Goal: Entertainment & Leisure: Consume media (video, audio)

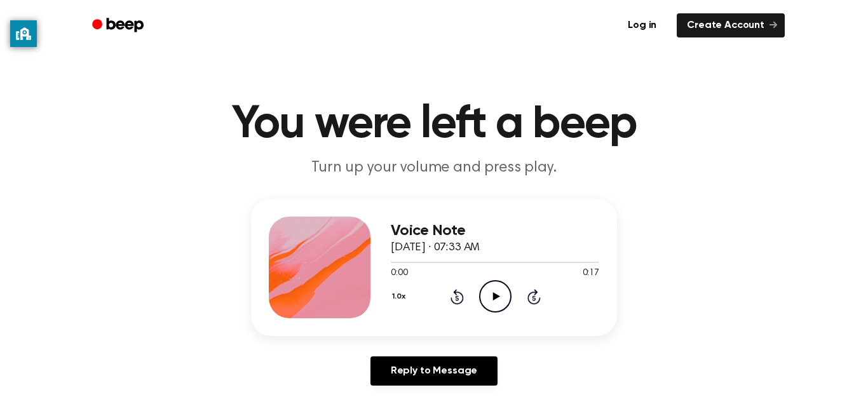
click at [498, 293] on icon "Play Audio" at bounding box center [495, 296] width 32 height 32
click at [494, 299] on icon at bounding box center [495, 296] width 6 height 8
click at [494, 298] on icon at bounding box center [495, 296] width 7 height 8
click at [492, 291] on icon "Pause Audio" at bounding box center [495, 296] width 32 height 32
